Goal: Transaction & Acquisition: Purchase product/service

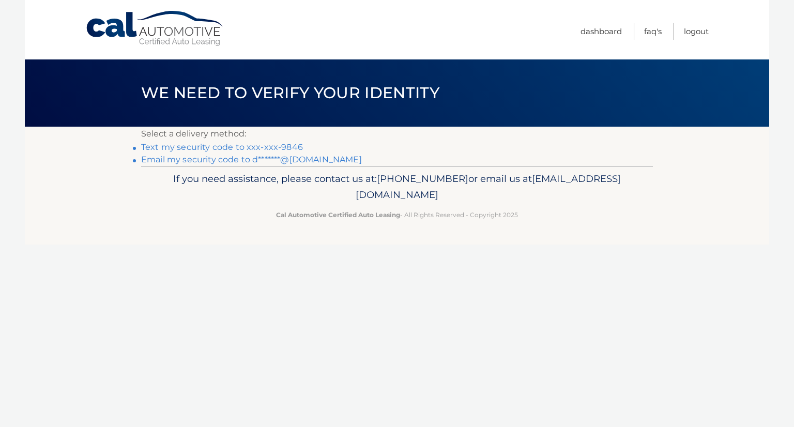
click at [263, 144] on link "Text my security code to xxx-xxx-9846" at bounding box center [222, 147] width 162 height 10
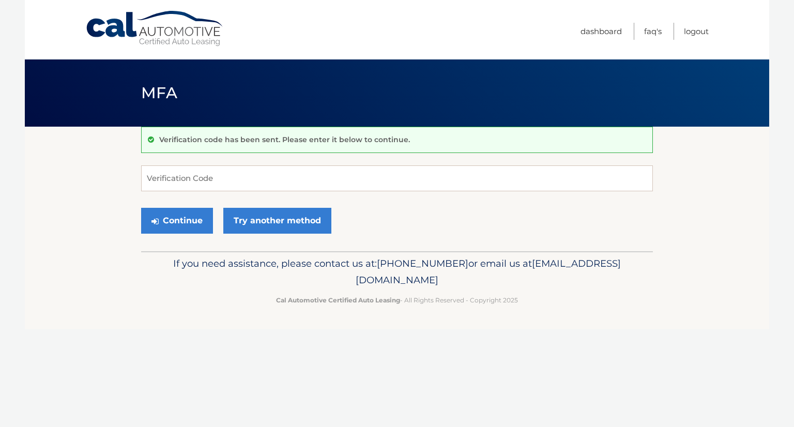
click at [217, 199] on form "Verification Code Continue Try another method" at bounding box center [397, 201] width 512 height 73
click at [268, 186] on input "Verification Code" at bounding box center [397, 178] width 512 height 26
type input "191973"
click at [168, 227] on button "Continue" at bounding box center [177, 221] width 72 height 26
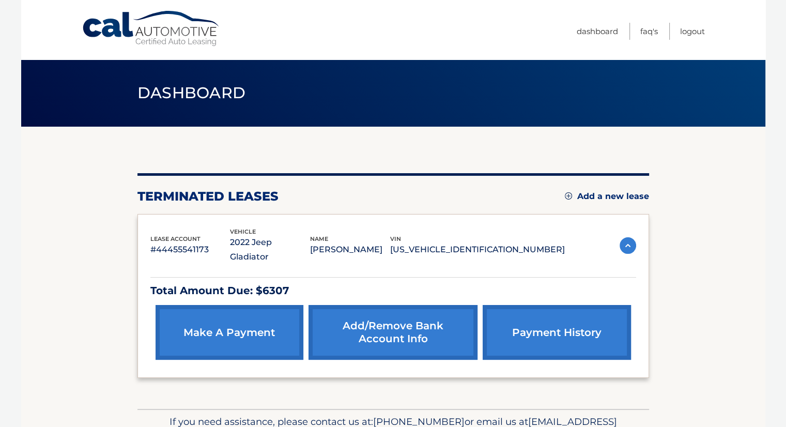
click at [242, 325] on link "make a payment" at bounding box center [230, 332] width 148 height 55
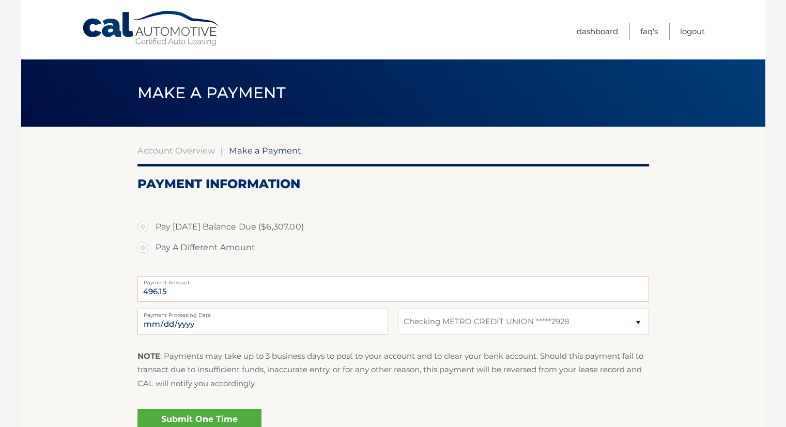
select select "Y2NlNmM0MzctYmI4YS00MzEzLWJkYjItYWYwNjVlOTRmMzJj"
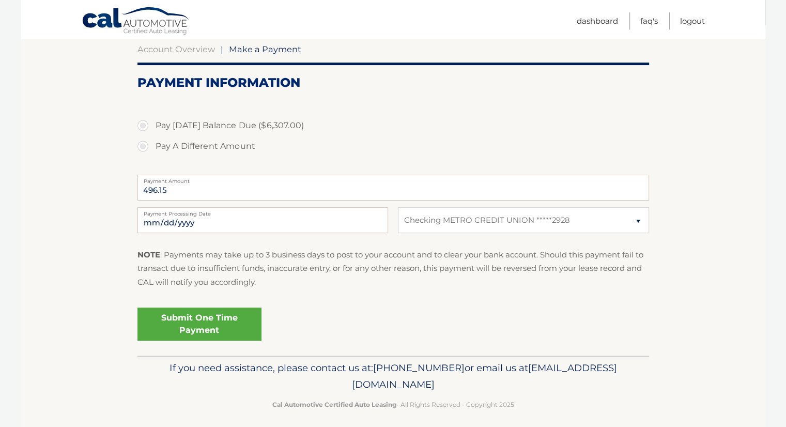
scroll to position [103, 0]
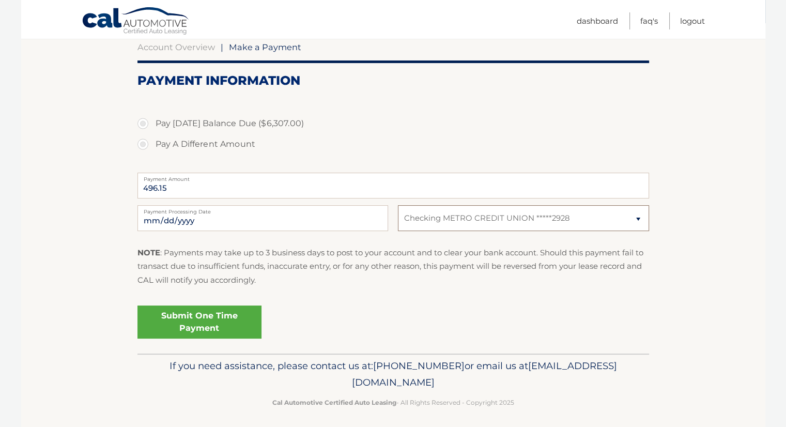
click at [554, 226] on select "Select Bank Account Checking METRO CREDIT UNION *****2928" at bounding box center [523, 218] width 251 height 26
click at [473, 280] on p "NOTE : Payments may take up to 3 business days to post to your account and to c…" at bounding box center [393, 266] width 512 height 41
click at [477, 228] on select "Select Bank Account Checking METRO CREDIT UNION *****2928" at bounding box center [523, 218] width 251 height 26
select select
click at [398, 205] on select "Select Bank Account Checking METRO CREDIT UNION *****2928" at bounding box center [523, 218] width 251 height 26
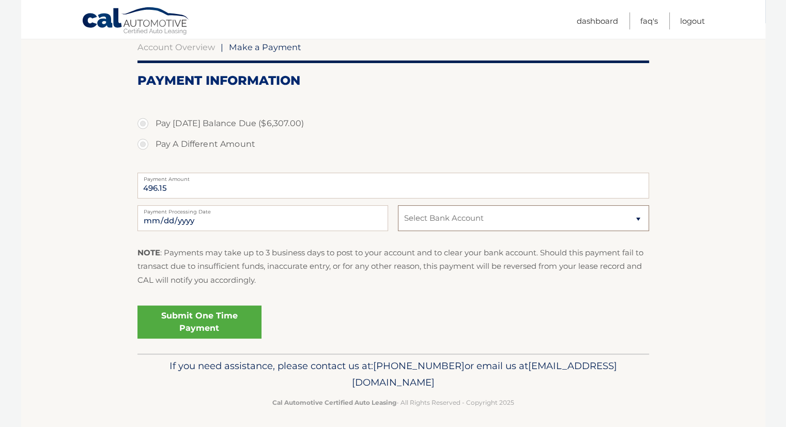
click at [446, 222] on select "Select Bank Account Checking METRO CREDIT UNION *****2928" at bounding box center [523, 218] width 251 height 26
click at [404, 287] on div "NOTE : Payments may take up to 3 business days to post to your account and to c…" at bounding box center [393, 270] width 512 height 49
click at [148, 148] on label "Pay A Different Amount" at bounding box center [393, 144] width 512 height 21
click at [148, 148] on input "Pay A Different Amount" at bounding box center [147, 142] width 10 height 17
radio input "true"
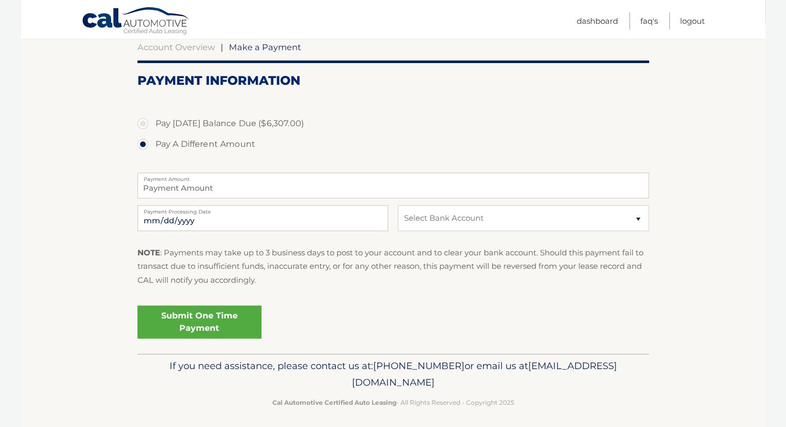
click at [143, 126] on label "Pay Today's Balance Due ($6,307.00)" at bounding box center [393, 123] width 512 height 21
click at [143, 126] on input "Pay Today's Balance Due ($6,307.00)" at bounding box center [147, 121] width 10 height 17
radio input "true"
type input "6307.00"
click at [143, 140] on label "Pay A Different Amount" at bounding box center [393, 144] width 512 height 21
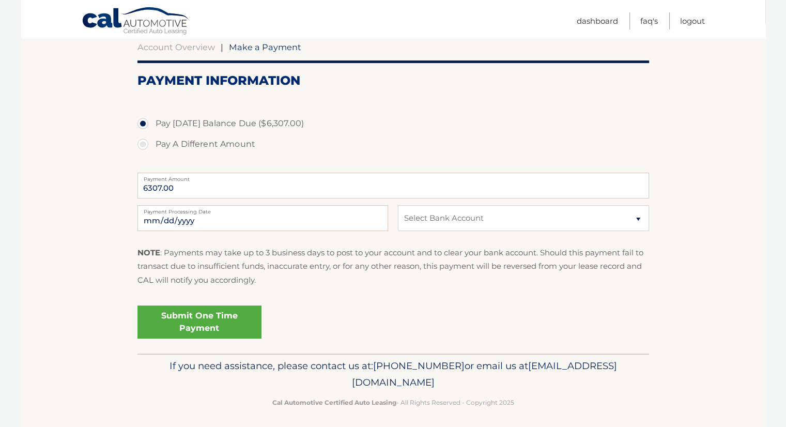
click at [143, 140] on input "Pay A Different Amount" at bounding box center [147, 142] width 10 height 17
radio input "true"
click at [258, 48] on span "Make a Payment" at bounding box center [265, 47] width 72 height 10
click at [585, 26] on link "Dashboard" at bounding box center [597, 20] width 41 height 17
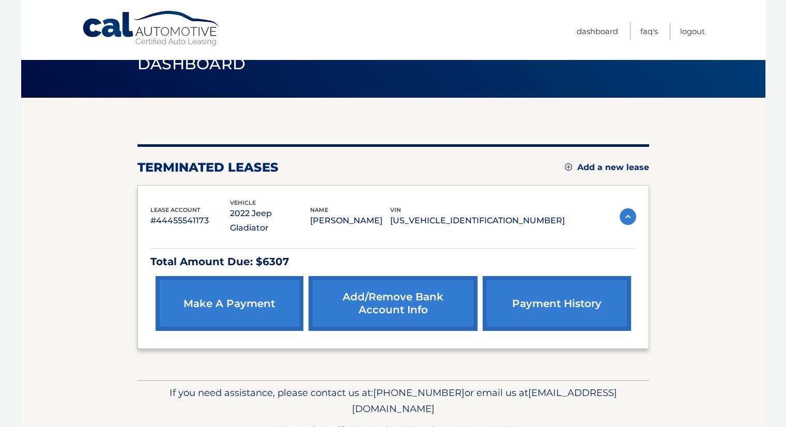
scroll to position [45, 0]
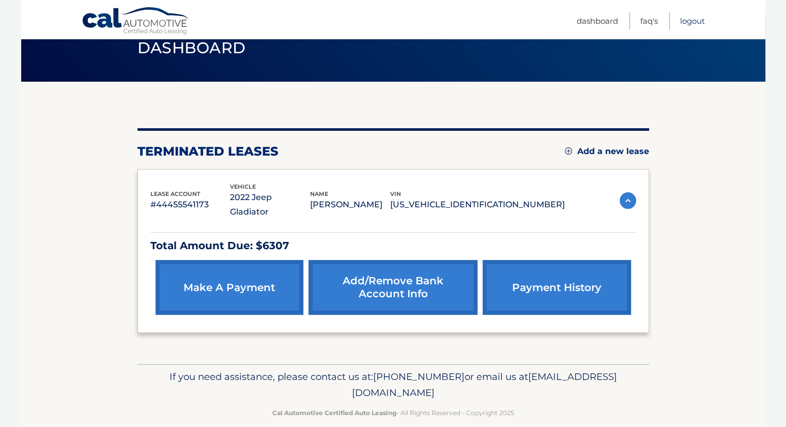
click at [685, 19] on link "Logout" at bounding box center [692, 20] width 25 height 17
